Goal: Task Accomplishment & Management: Manage account settings

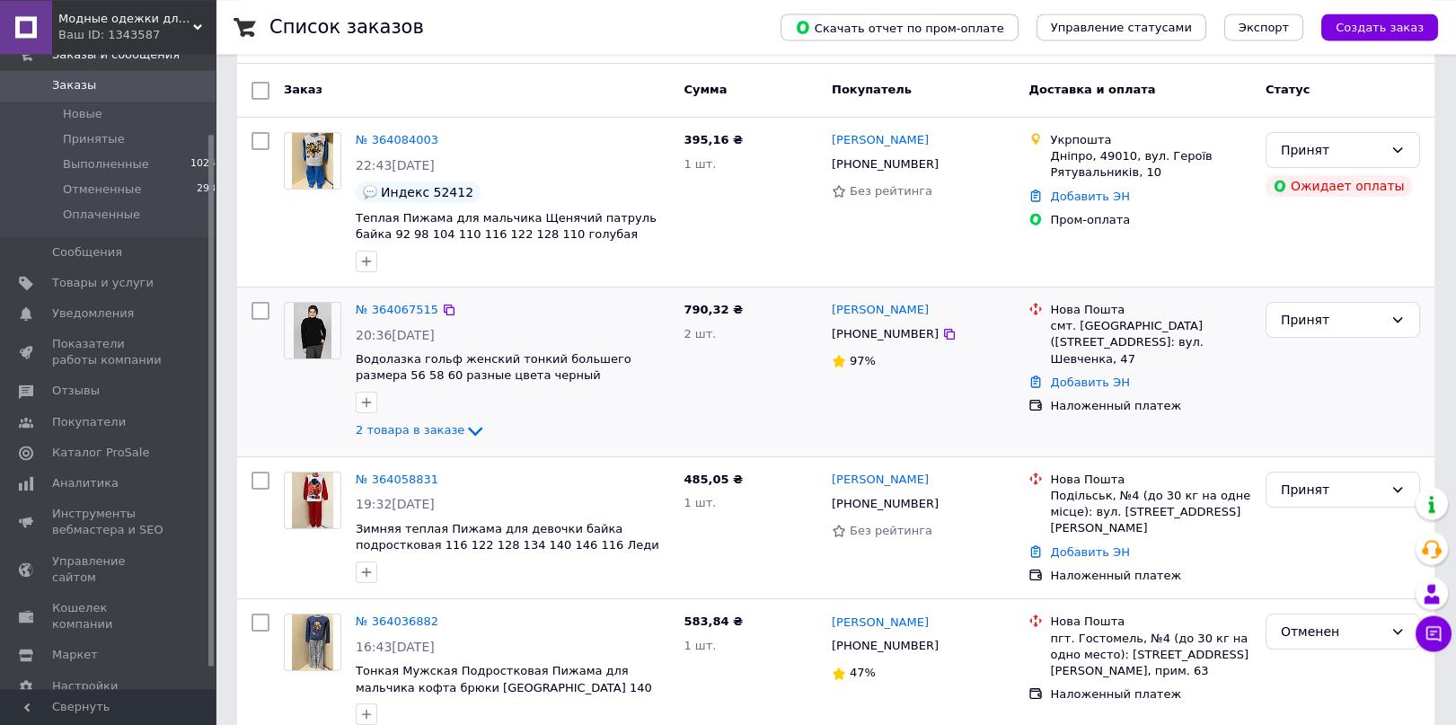
scroll to position [190, 0]
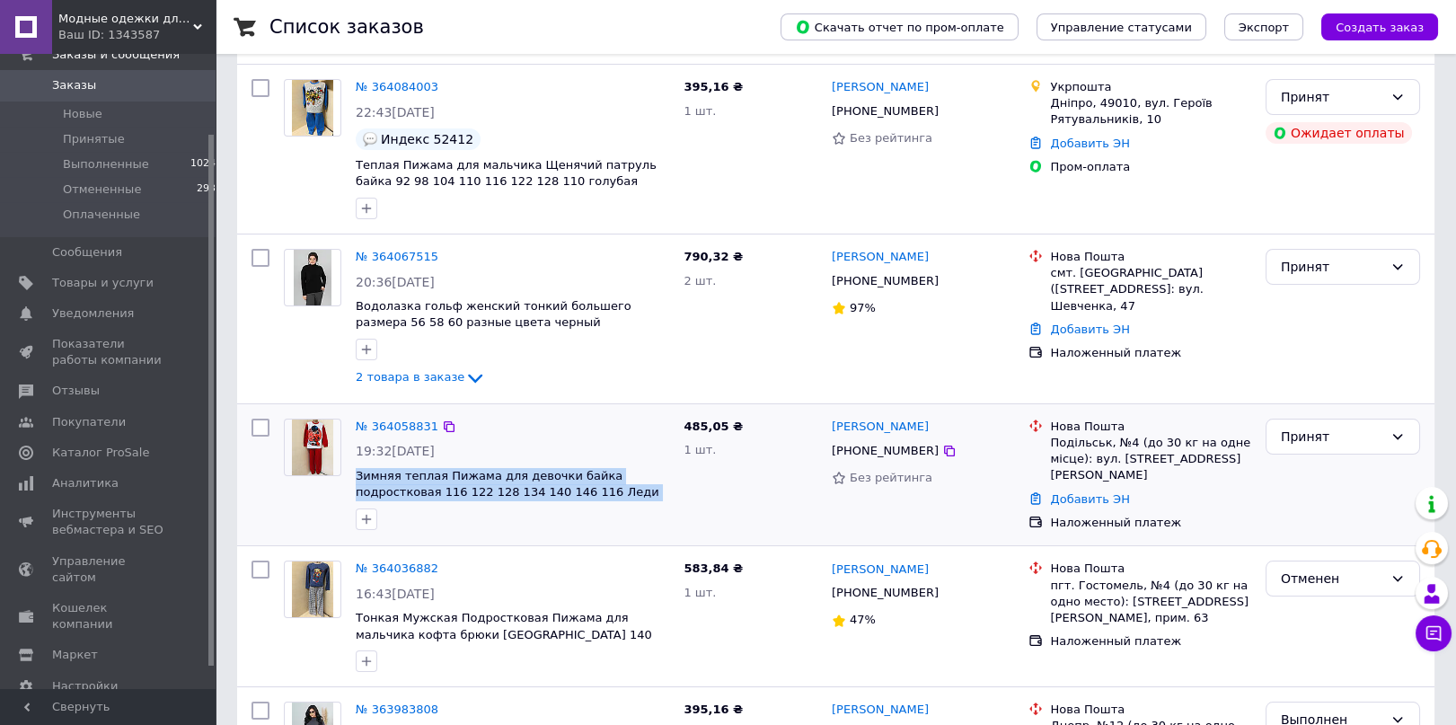
drag, startPoint x: 569, startPoint y: 504, endPoint x: 350, endPoint y: 478, distance: 220.7
click at [350, 478] on div "№ 364058831 19:32[DATE] Зимняя теплая Пижама для девочки байка подростковая 116…" at bounding box center [512, 474] width 328 height 126
copy span "Зимняя теплая Пижама для девочки байка подростковая 116 122 128 134 140 146 116…"
click at [93, 283] on span "Товары и услуги" at bounding box center [102, 283] width 101 height 16
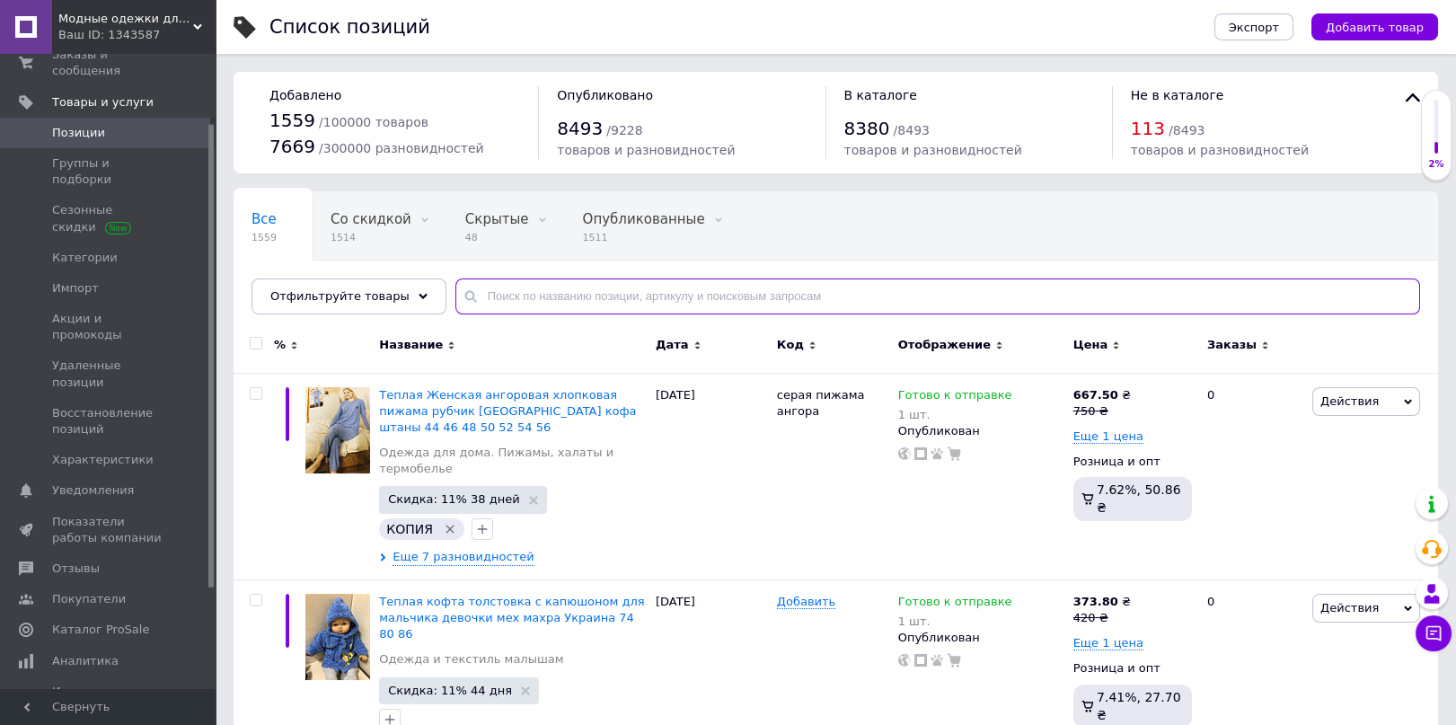
click at [521, 292] on input "text" at bounding box center [937, 296] width 965 height 36
paste input "Зимняя теплая Пижама для девочки байка подростковая 116 122 128 134 140 146 116…"
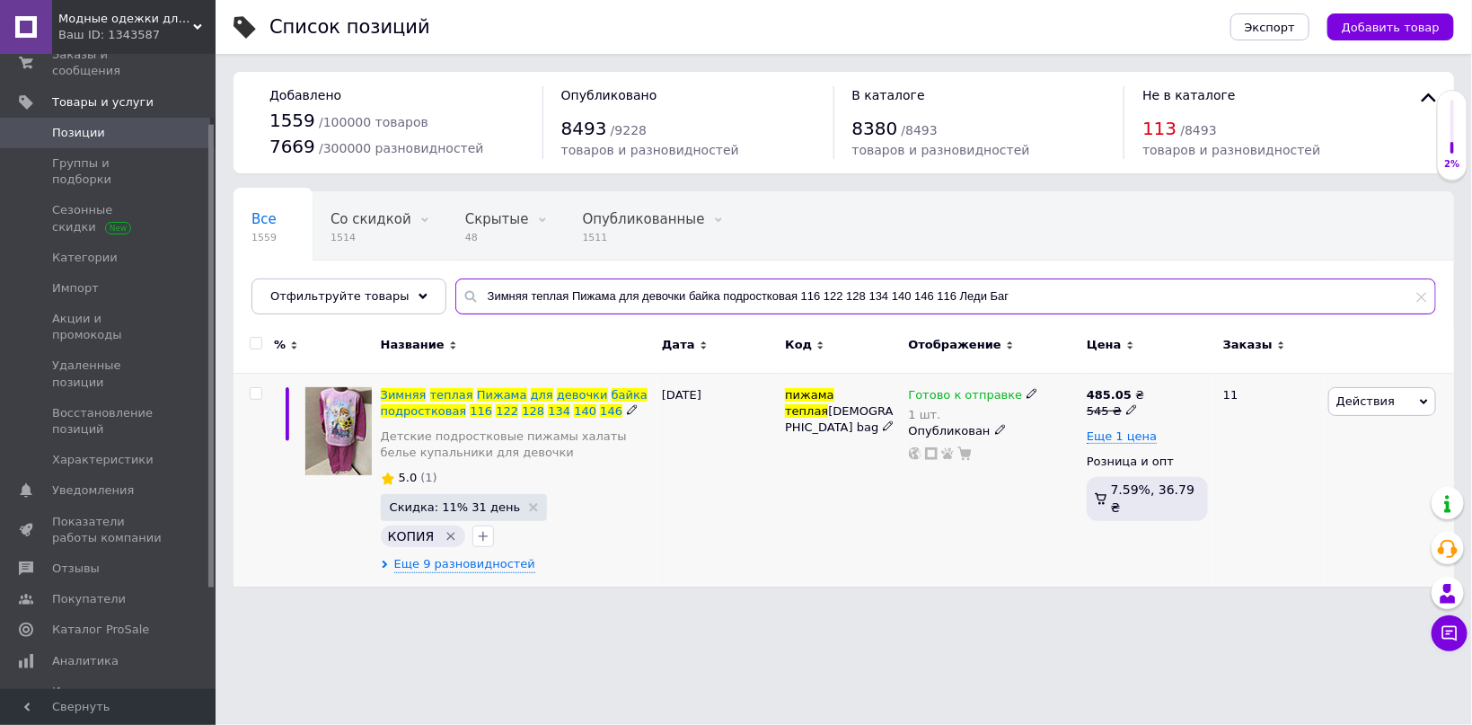
type input "Зимняя теплая Пижама для девочки байка подростковая 116 122 128 134 140 146 116…"
click at [522, 387] on div "Зимняя теплая Пижама для девочки байка подростковая 116 122 128 134 140 146" at bounding box center [517, 403] width 272 height 32
click at [507, 392] on span "Пижама" at bounding box center [502, 394] width 50 height 13
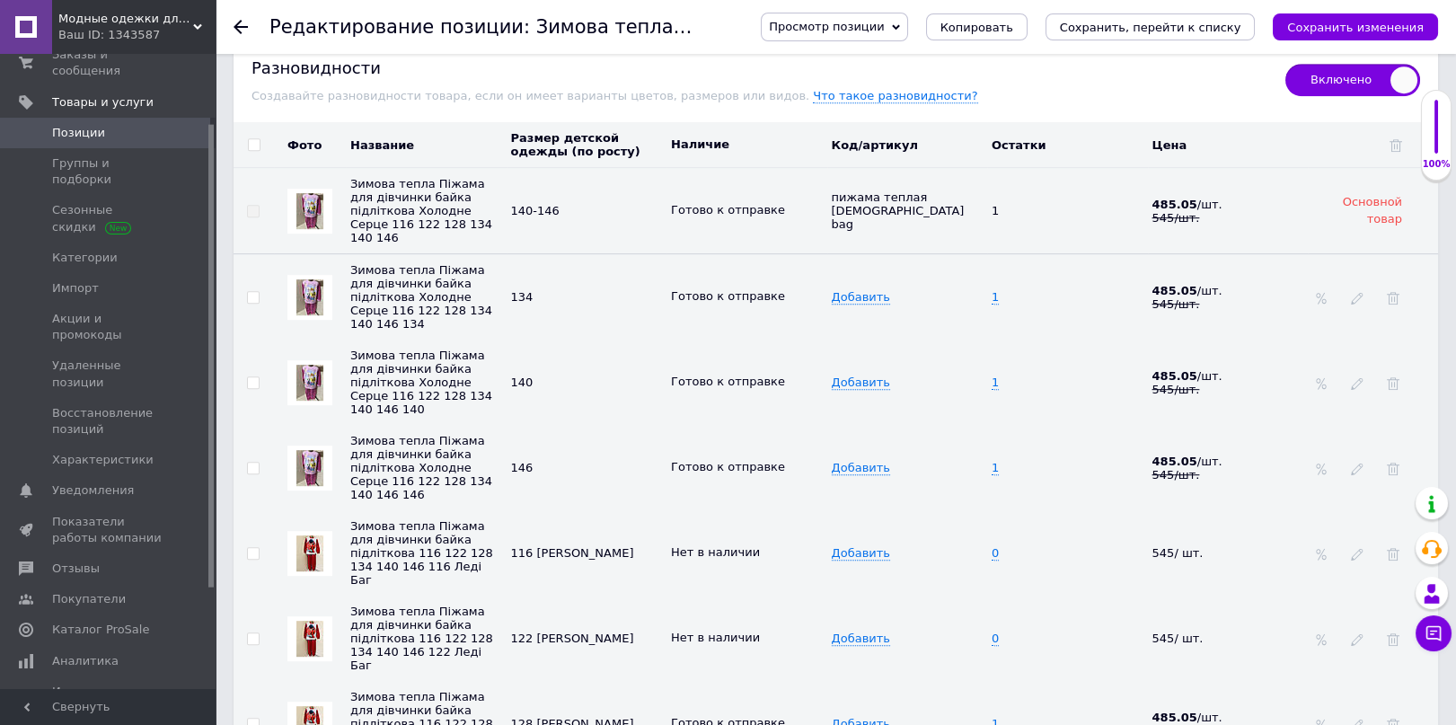
scroll to position [2666, 0]
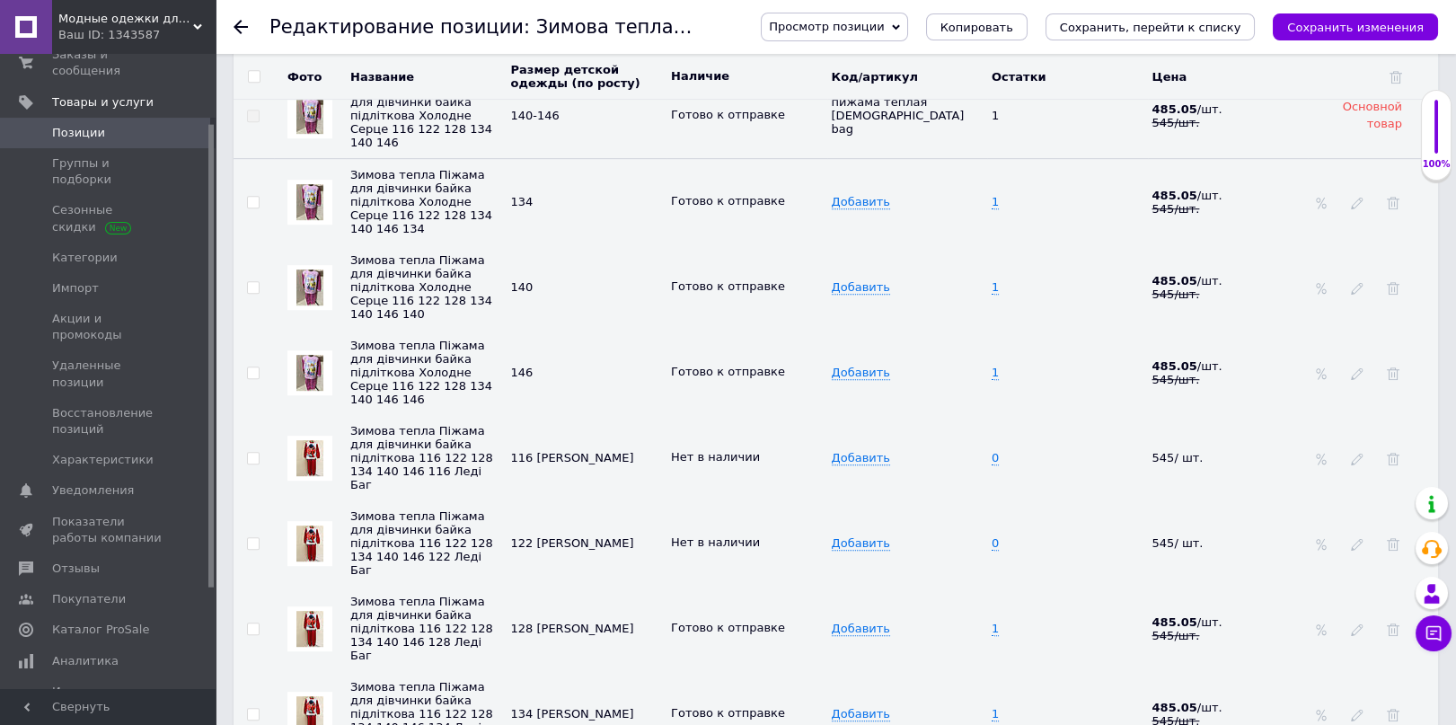
click at [250, 462] on input "checkbox" at bounding box center [253, 459] width 12 height 12
checkbox input "true"
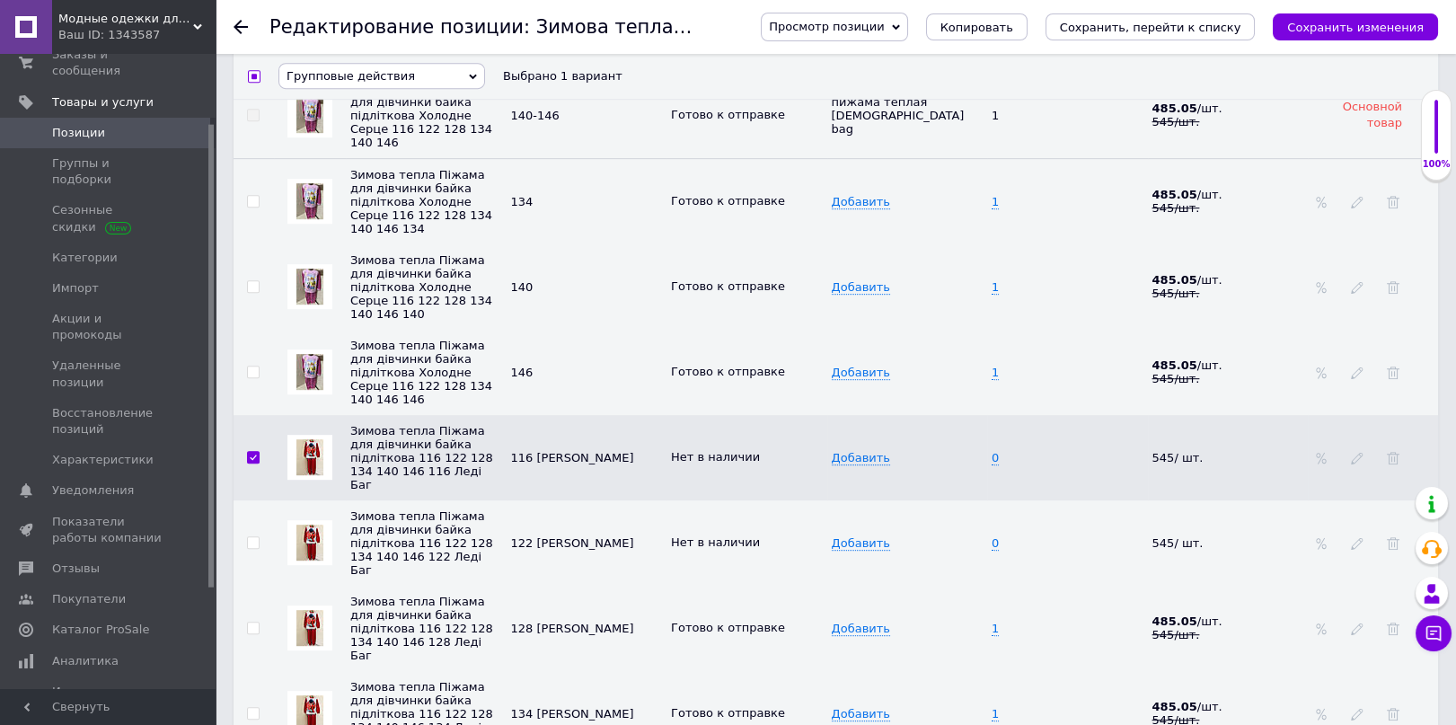
click at [254, 537] on input "checkbox" at bounding box center [253, 543] width 12 height 12
checkbox input "true"
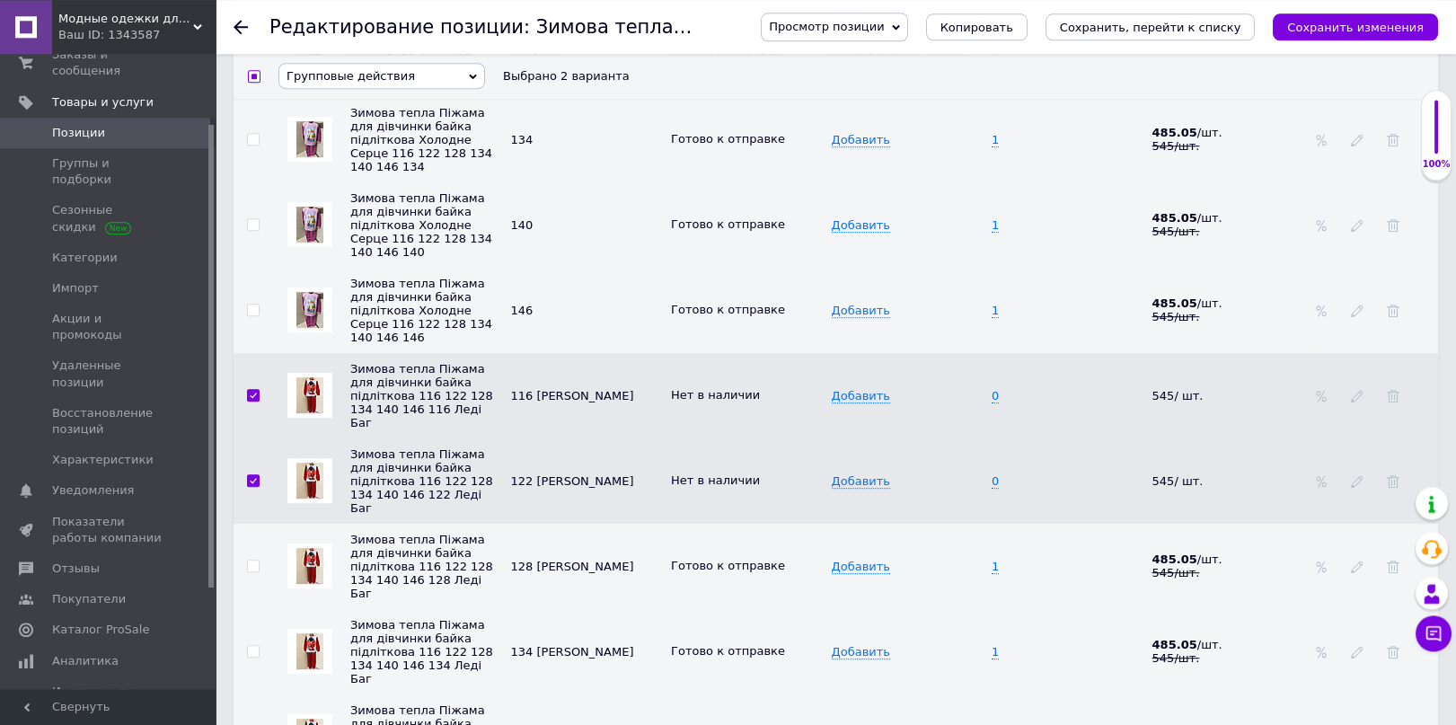
scroll to position [2761, 0]
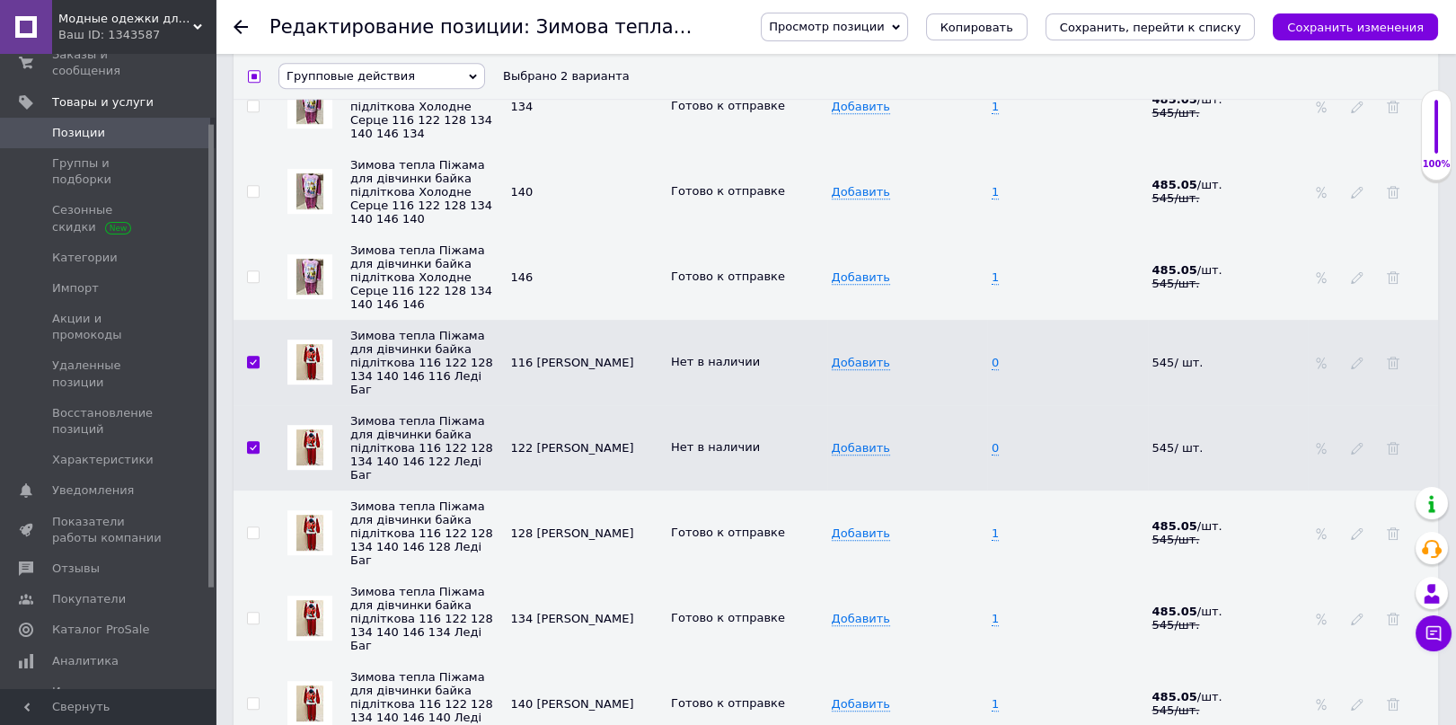
click at [251, 527] on input "checkbox" at bounding box center [253, 533] width 12 height 12
checkbox input "true"
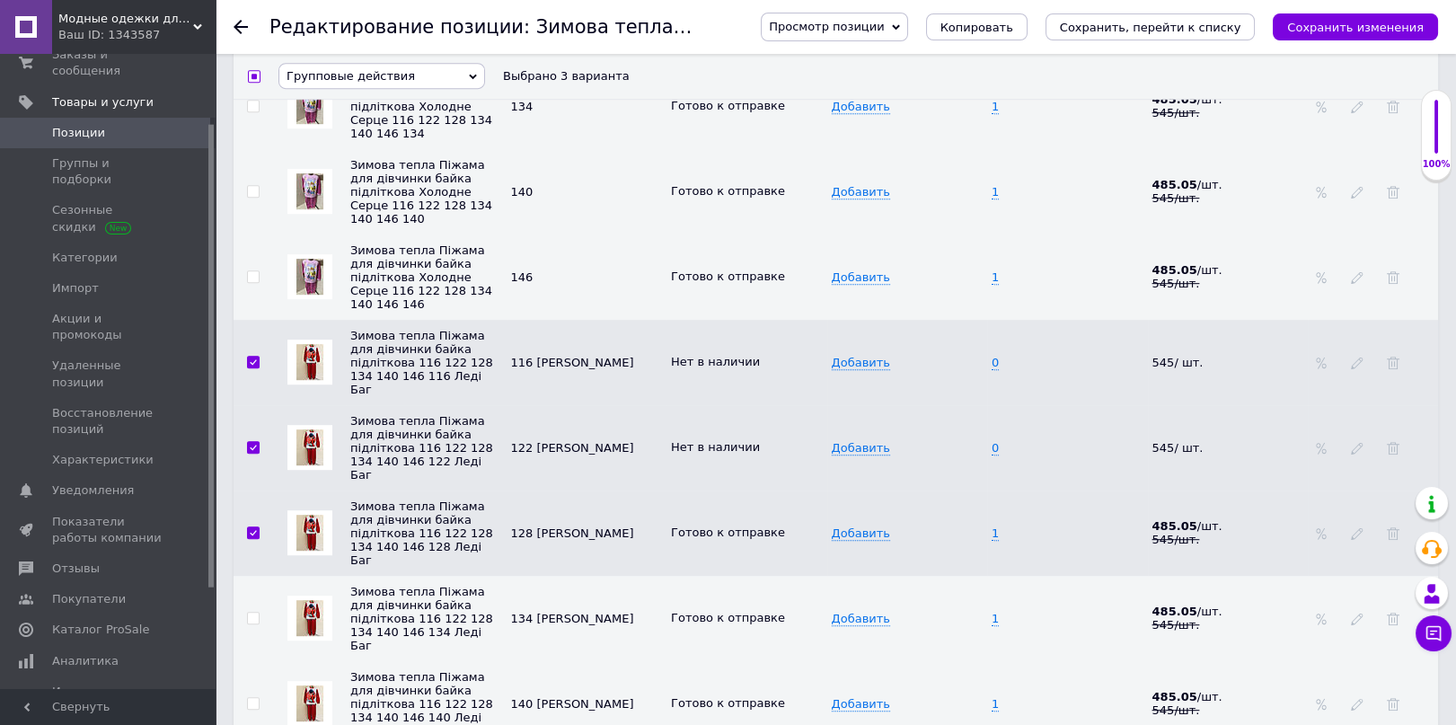
click at [420, 87] on span "Групповые действия" at bounding box center [381, 76] width 207 height 26
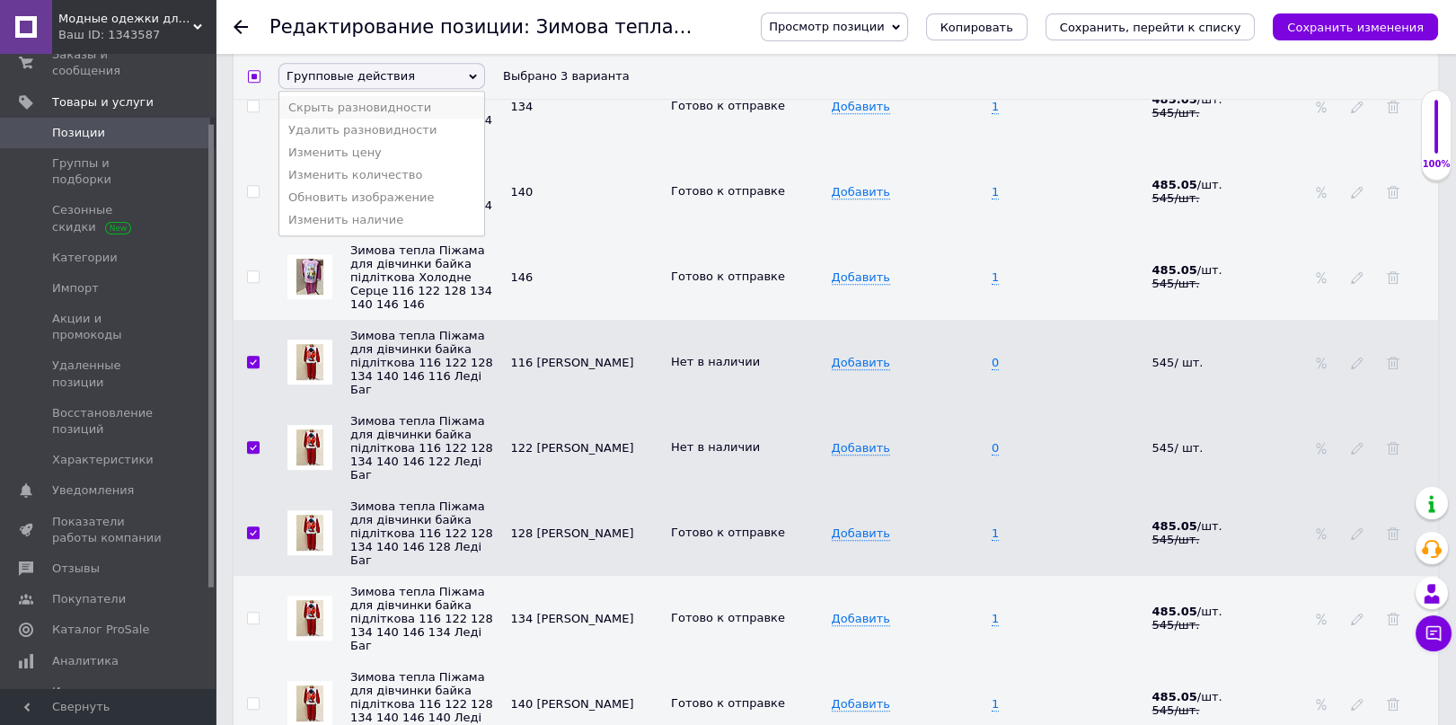
click at [416, 110] on li "Скрыть разновидности" at bounding box center [381, 107] width 205 height 22
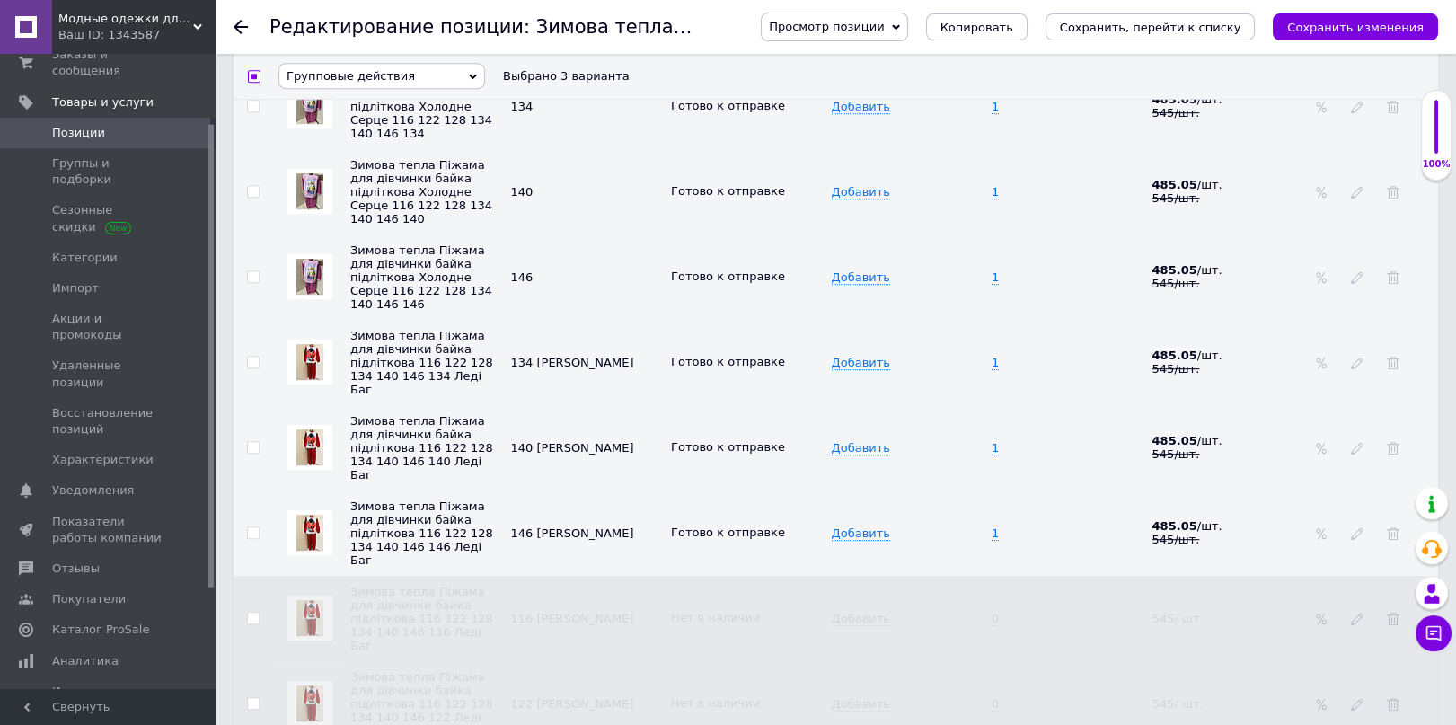
checkbox input "false"
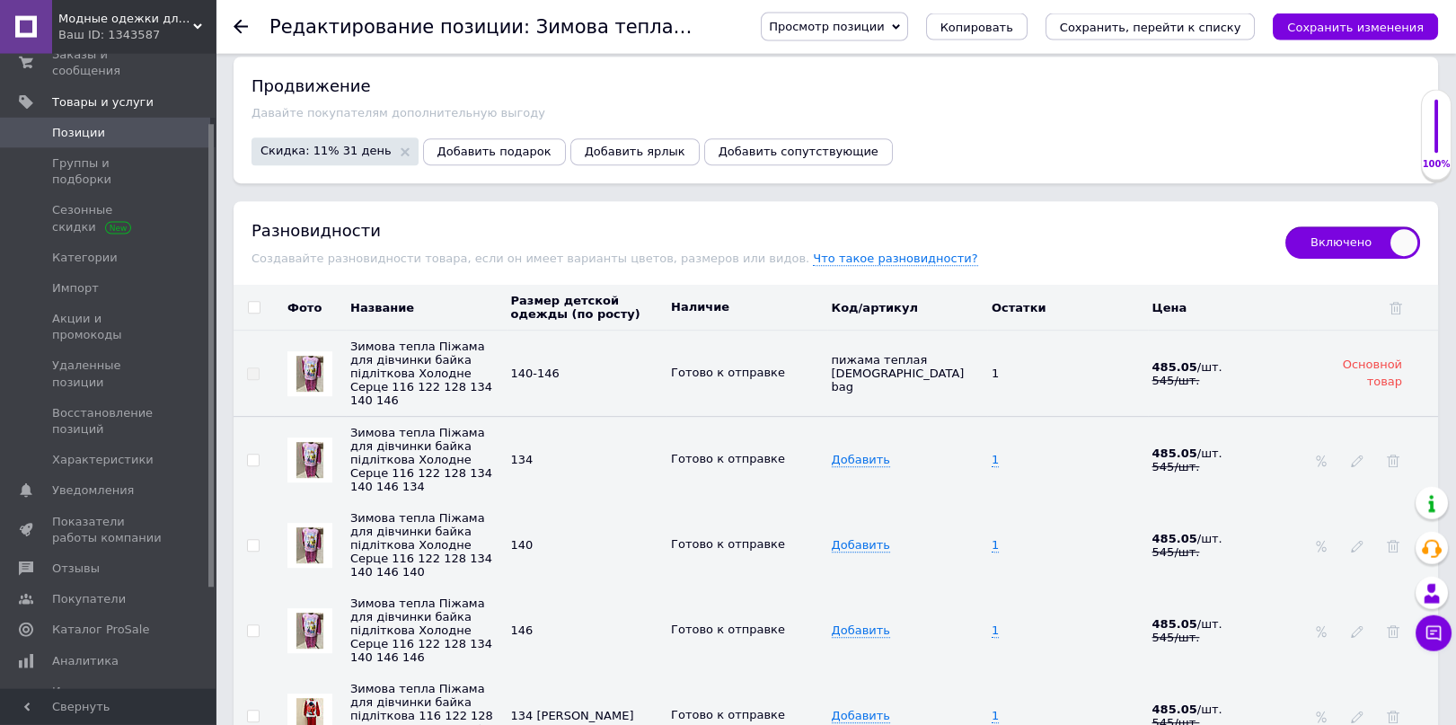
scroll to position [2383, 0]
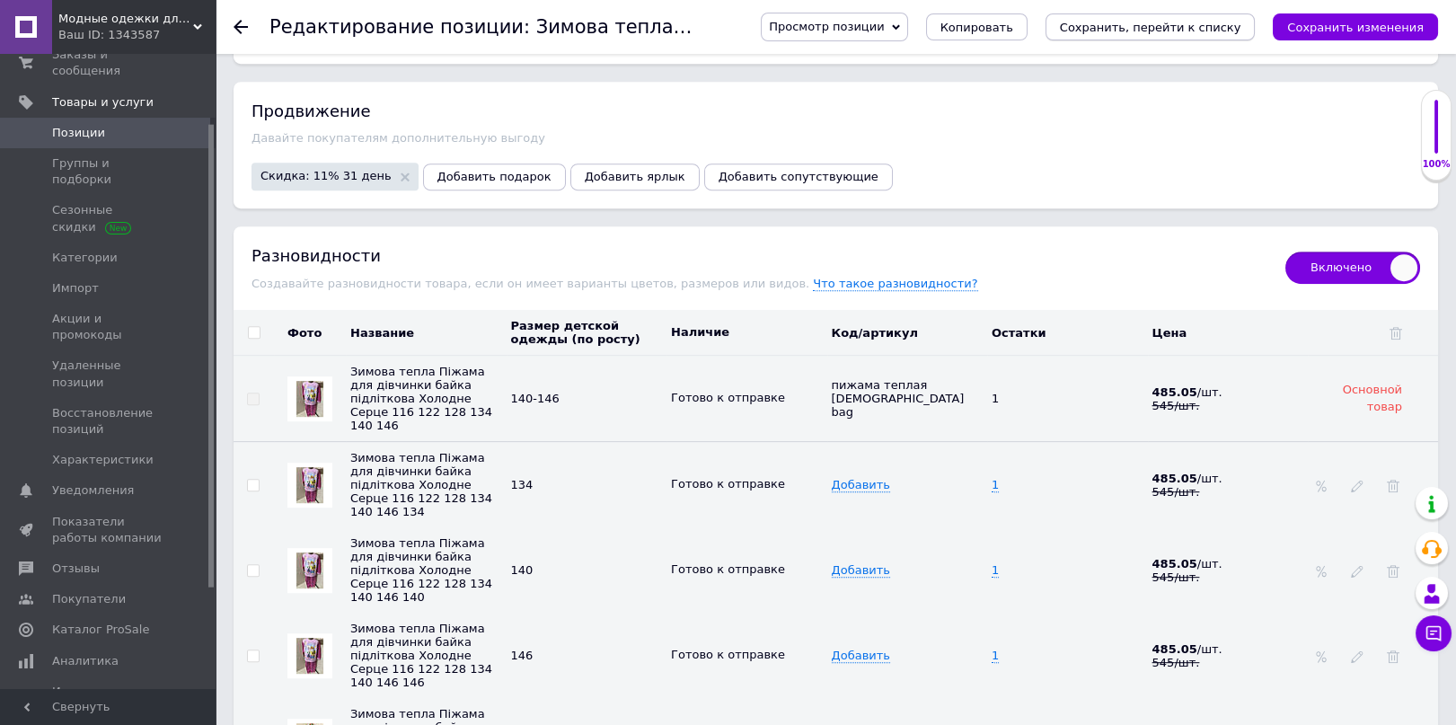
click at [1171, 27] on icon "Сохранить, перейти к списку" at bounding box center [1150, 27] width 181 height 13
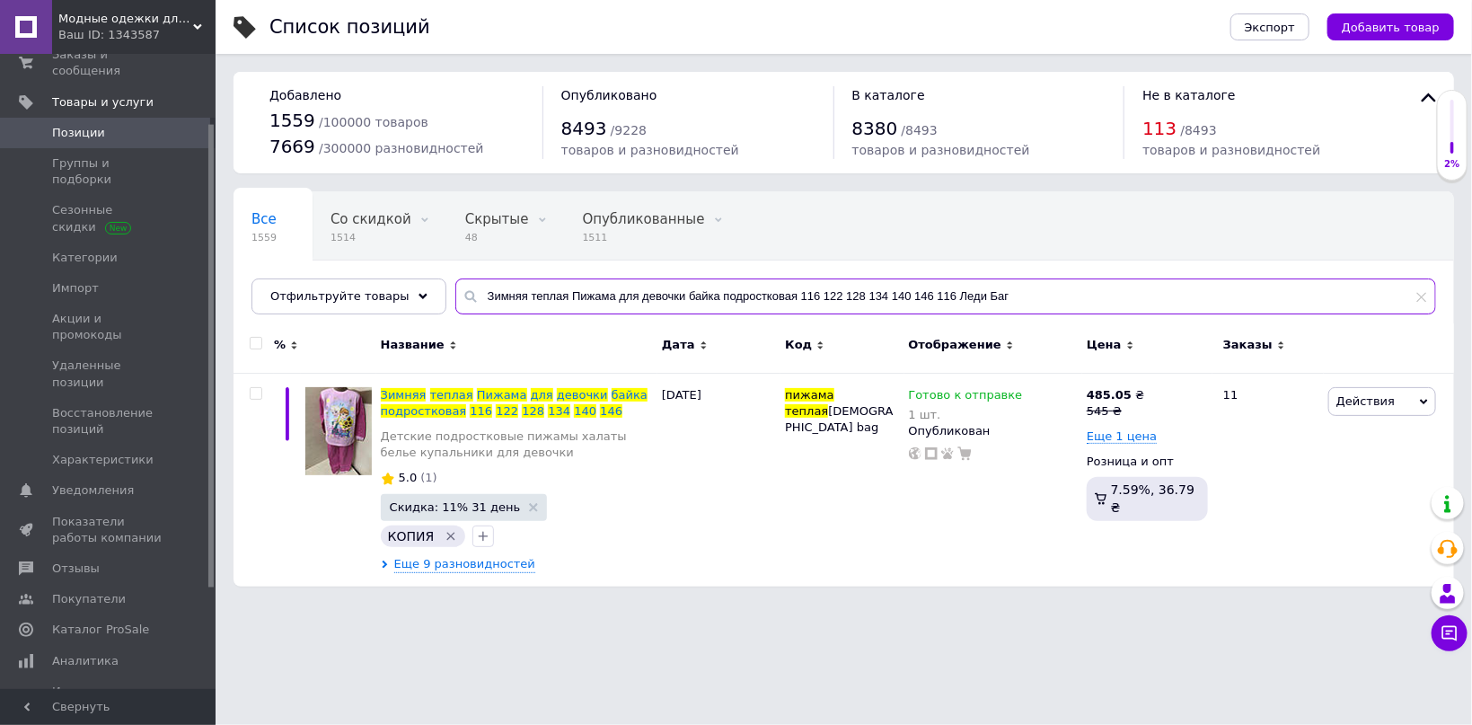
drag, startPoint x: 523, startPoint y: 327, endPoint x: 40, endPoint y: 364, distance: 484.6
click at [455, 314] on input "Зимняя теплая Пижама для девочки байка подростковая 116 122 128 134 140 146 116…" at bounding box center [945, 296] width 981 height 36
